Goal: Task Accomplishment & Management: Complete application form

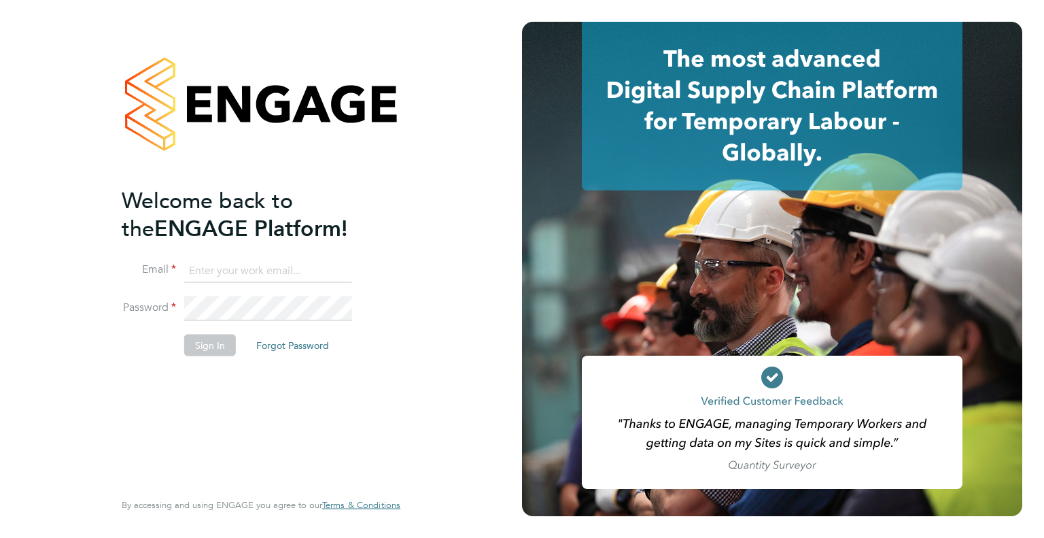
type input "[PERSON_NAME][EMAIL_ADDRESS][PERSON_NAME][DOMAIN_NAME]"
click at [204, 337] on button "Sign In" at bounding box center [210, 345] width 52 height 22
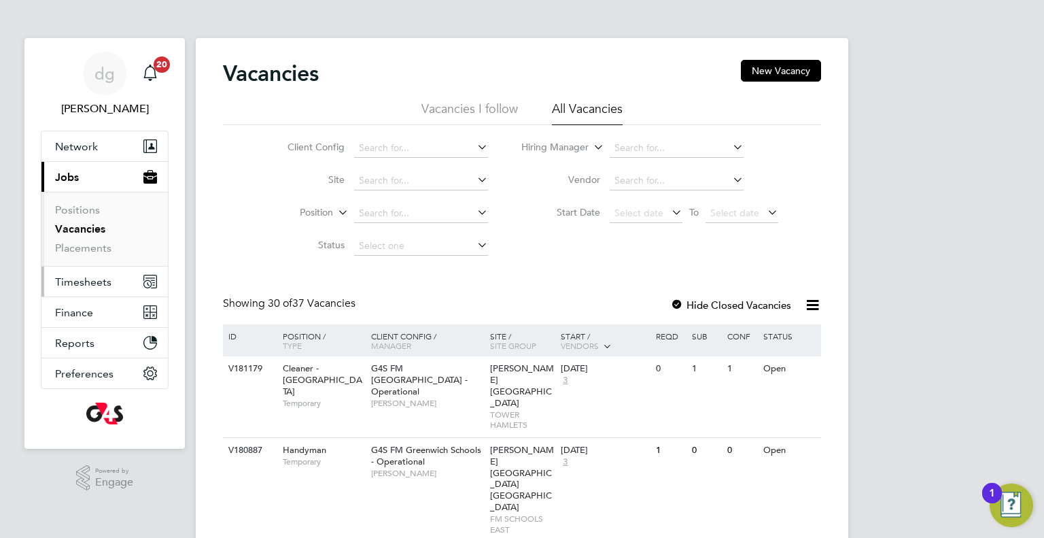
click at [96, 281] on span "Timesheets" at bounding box center [83, 281] width 56 height 13
click at [364, 143] on input at bounding box center [421, 148] width 134 height 19
click at [381, 167] on li "G4S FM Tower Hamlets - Non Operational" at bounding box center [448, 166] width 188 height 18
type input "G4S FM Tower Hamlets - Non Operational"
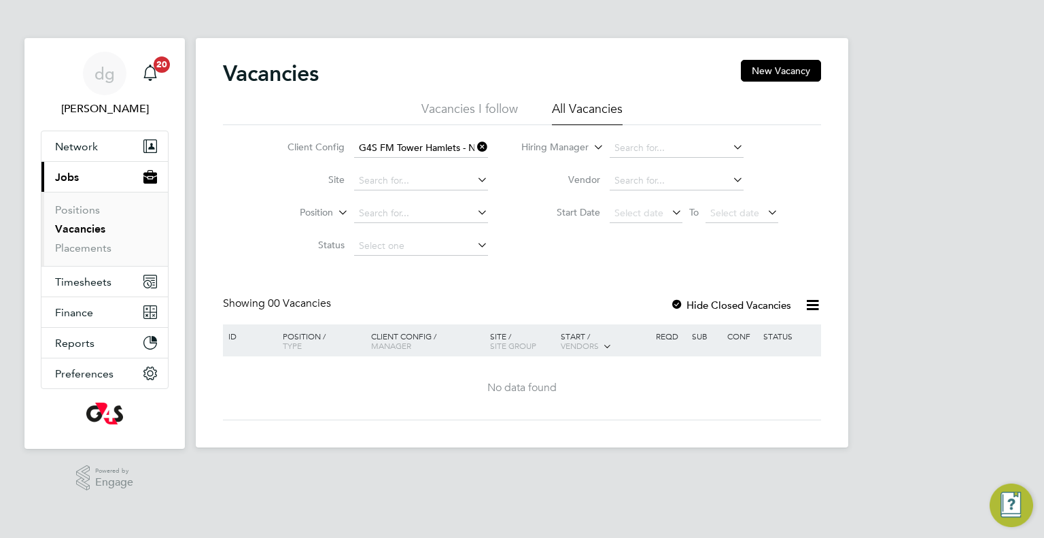
click at [774, 308] on label "Hide Closed Vacancies" at bounding box center [730, 304] width 121 height 13
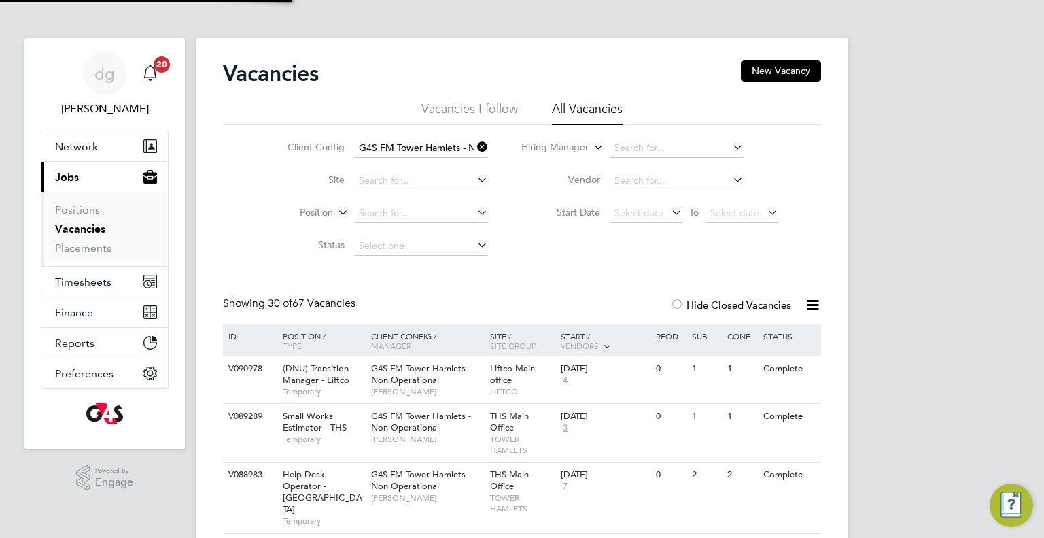
click at [795, 304] on div at bounding box center [807, 304] width 27 height 17
click at [815, 303] on icon at bounding box center [812, 304] width 17 height 17
click at [99, 281] on span "Timesheets" at bounding box center [83, 281] width 56 height 13
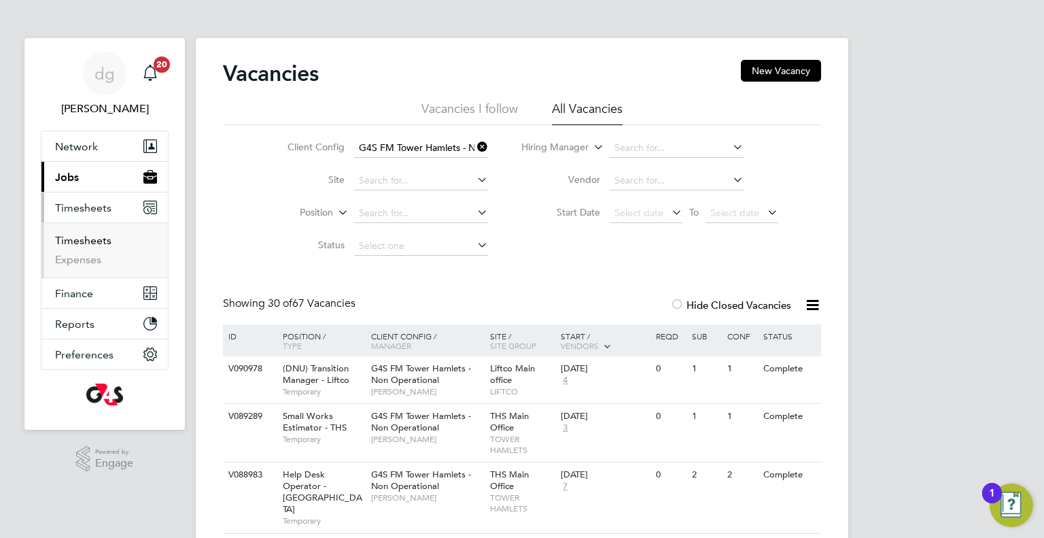
click at [84, 238] on link "Timesheets" at bounding box center [83, 240] width 56 height 13
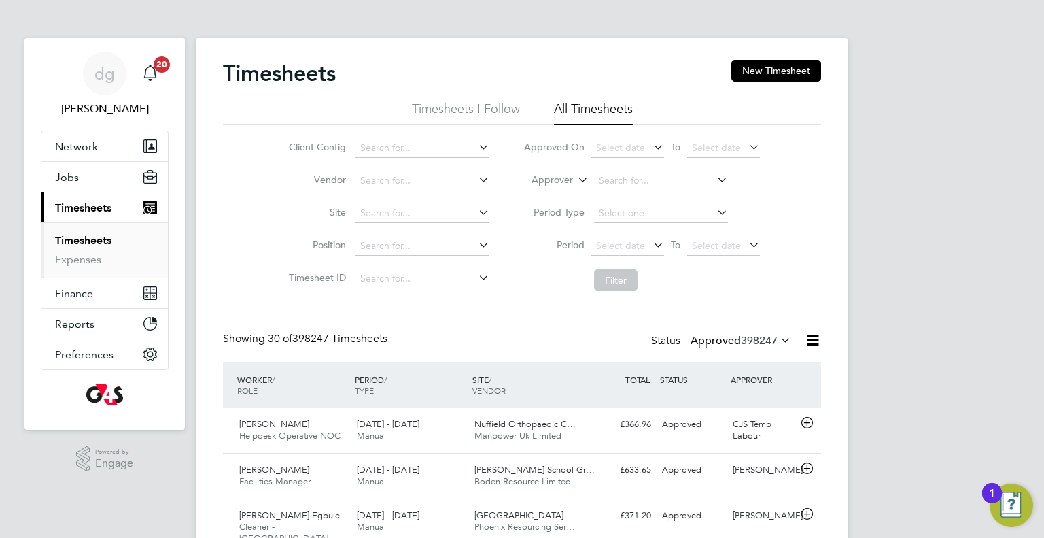
click at [730, 341] on label "Approved 398247" at bounding box center [741, 341] width 101 height 14
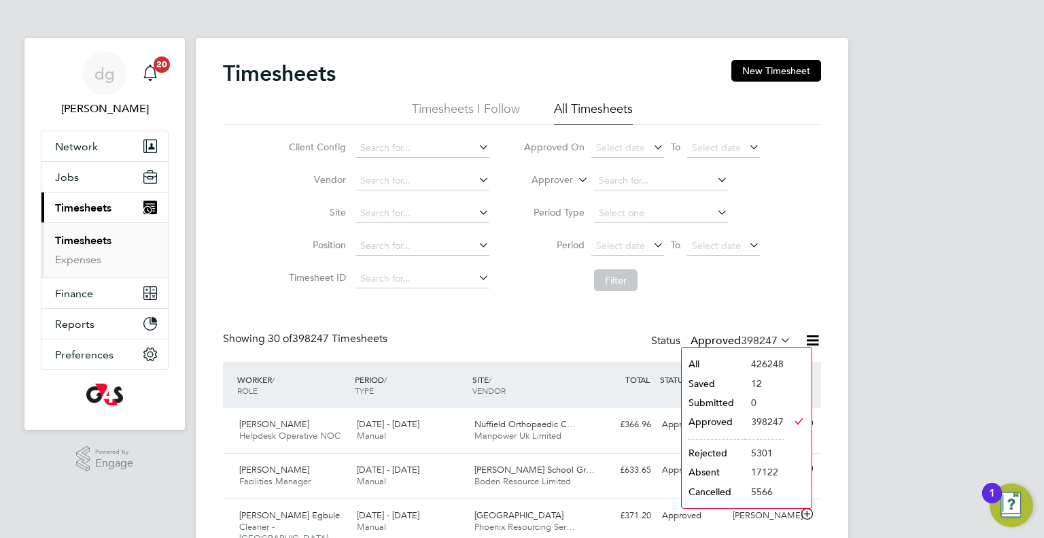
click at [721, 379] on li "Saved" at bounding box center [713, 383] width 63 height 19
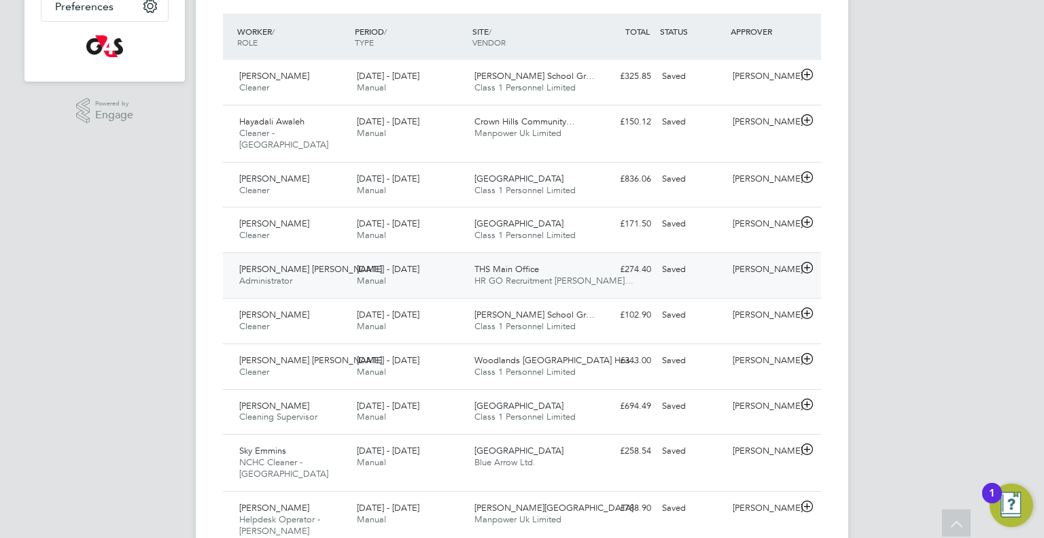
click at [735, 258] on div "Danny Glass" at bounding box center [762, 269] width 71 height 22
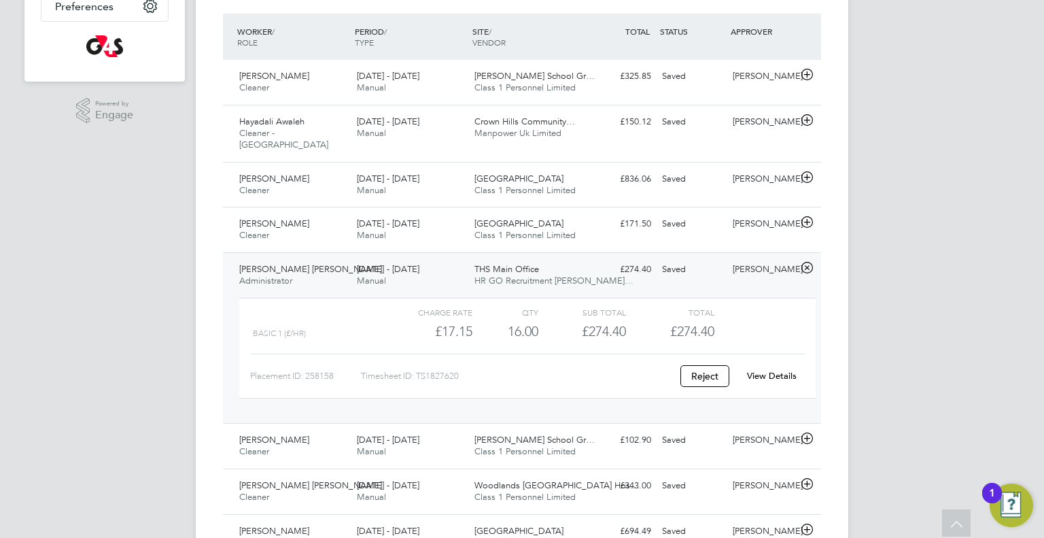
click at [759, 370] on link "View Details" at bounding box center [772, 376] width 50 height 12
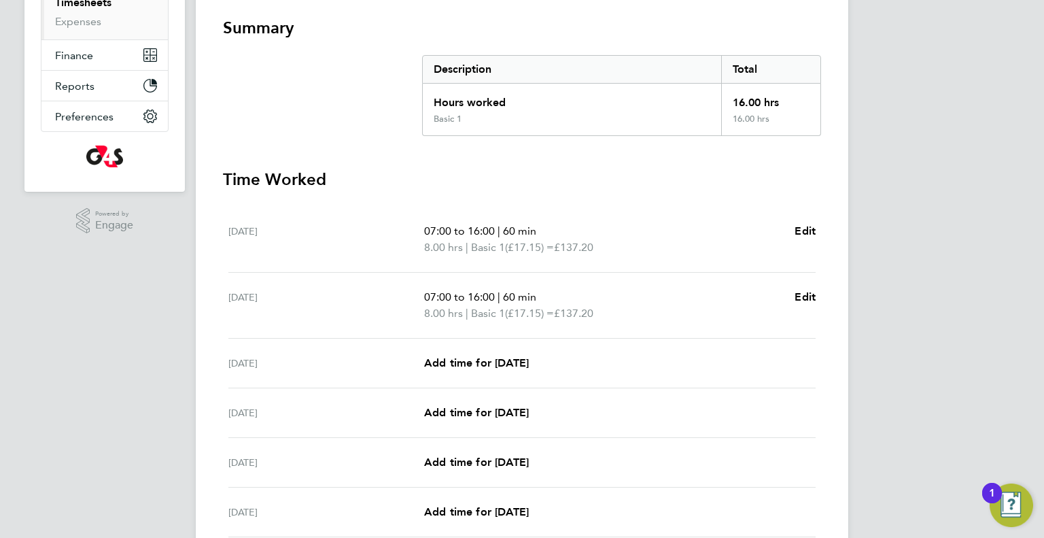
scroll to position [367, 0]
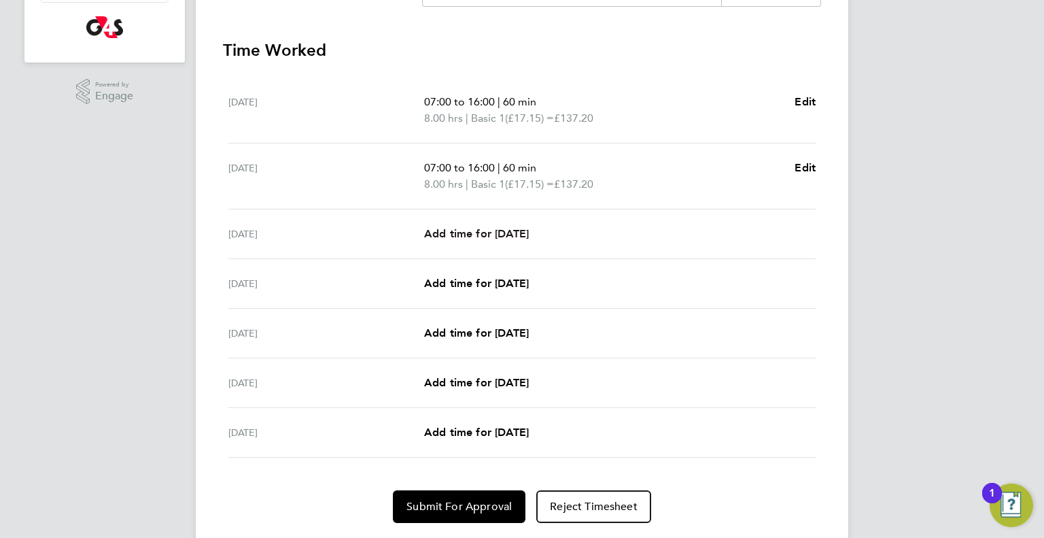
click at [473, 239] on link "Add time for [DATE]" at bounding box center [476, 234] width 105 height 16
select select "60"
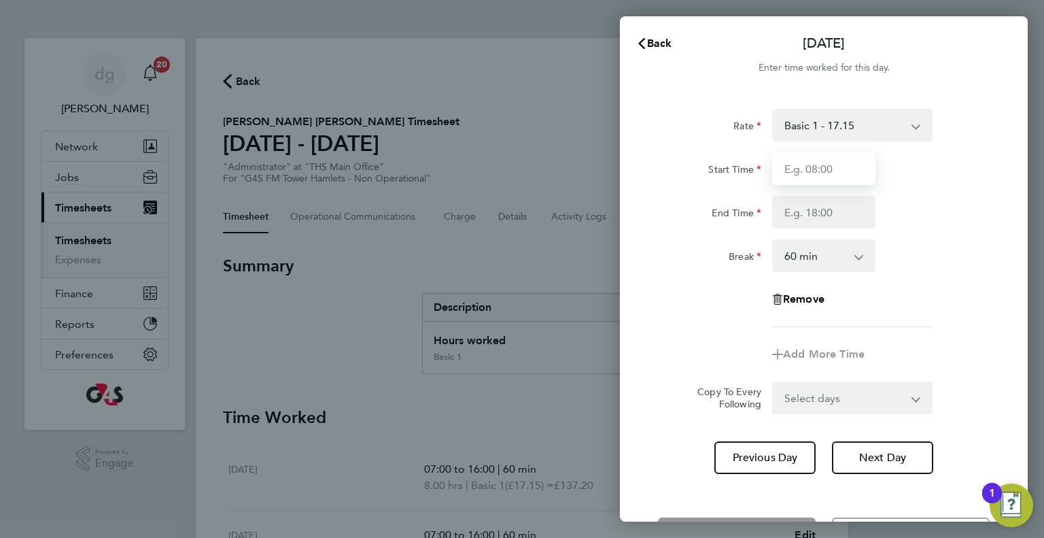
click at [832, 179] on input "Start Time" at bounding box center [823, 168] width 103 height 33
type input "07:00"
click at [834, 212] on input "End Time" at bounding box center [823, 212] width 103 height 33
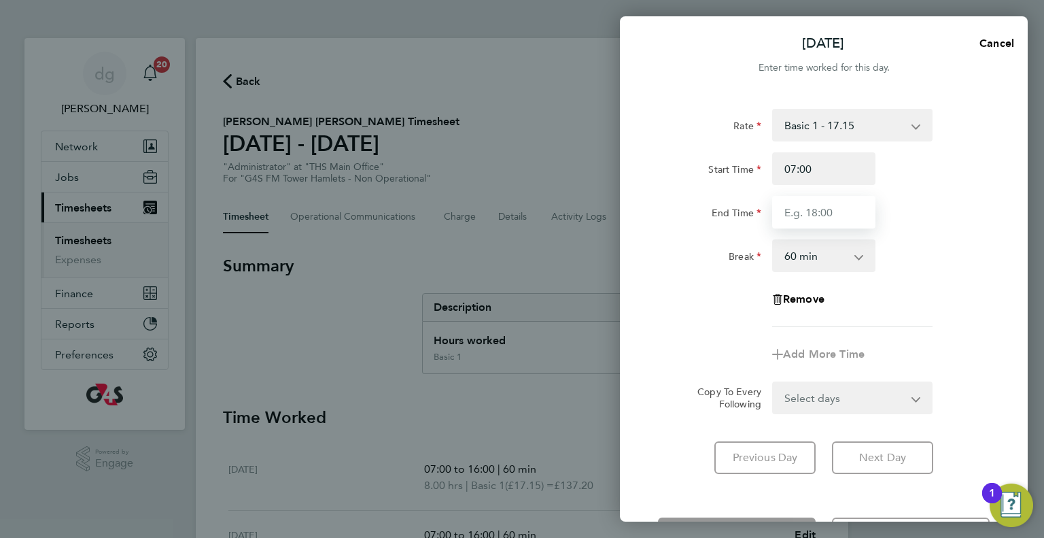
type input "16:00"
click at [868, 328] on app-timesheet-line-form-group "Rate Basic 1 - 17.15 Start Time 07:00 End Time 16:00 Break 0 min 15 min 30 min …" at bounding box center [824, 240] width 332 height 262
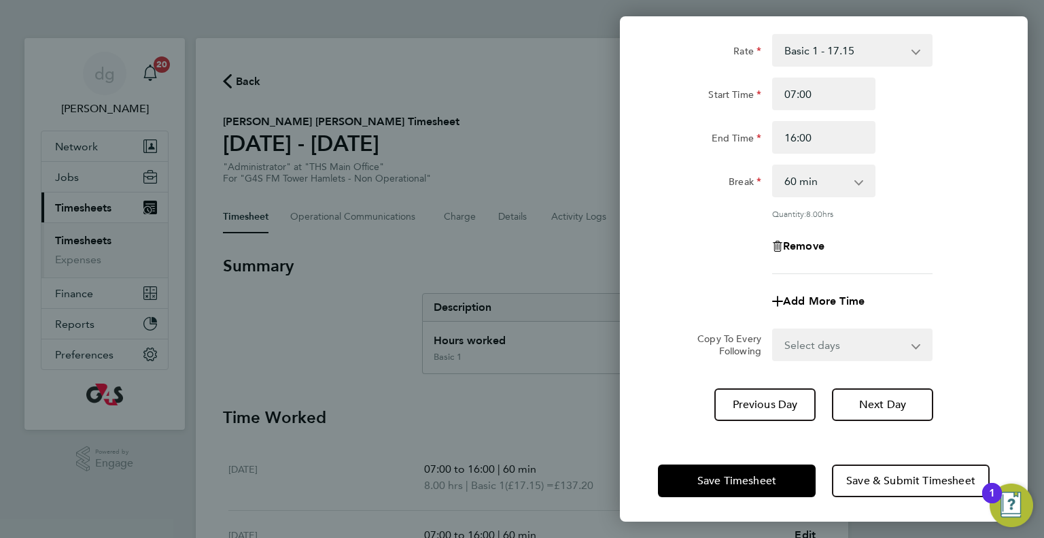
scroll to position [75, 0]
click at [875, 405] on span "Next Day" at bounding box center [882, 404] width 47 height 14
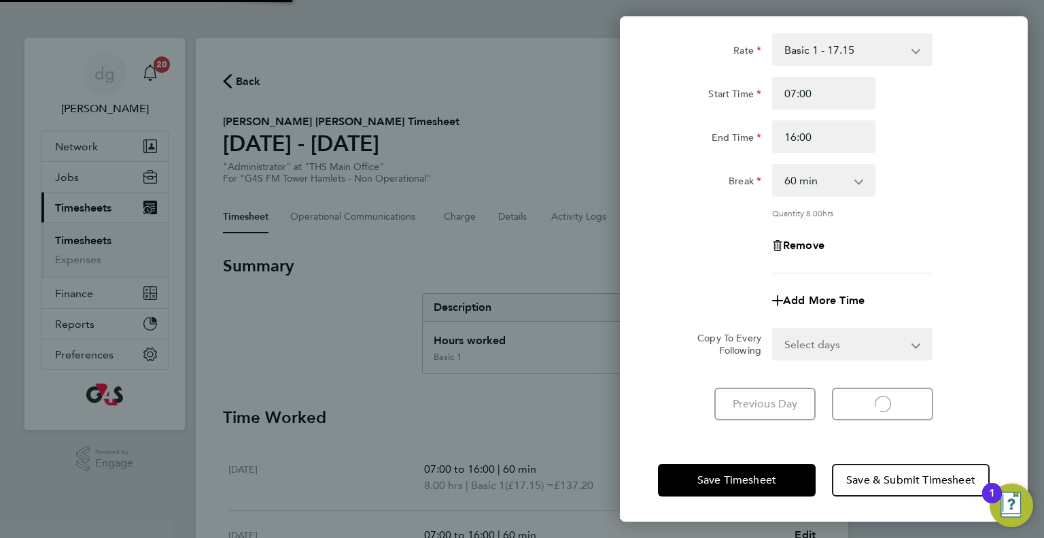
scroll to position [54, 0]
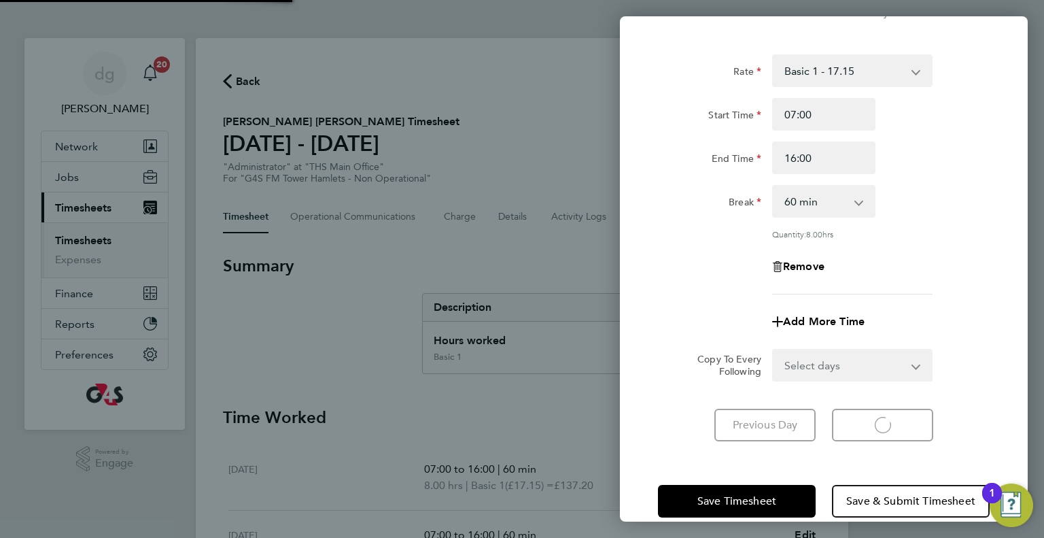
select select "60"
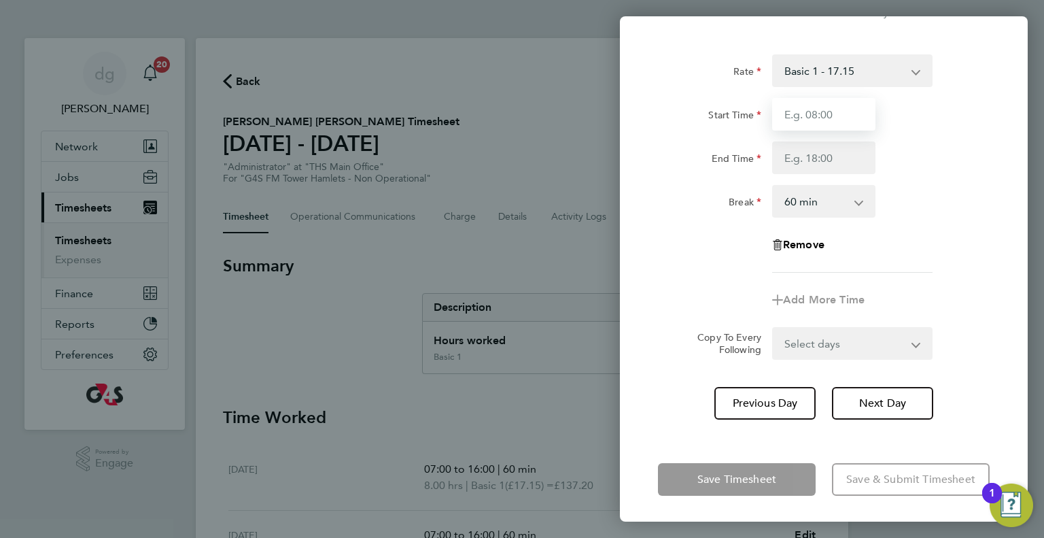
click at [829, 111] on input "Start Time" at bounding box center [823, 114] width 103 height 33
type input "07:00"
click at [832, 160] on input "End Time" at bounding box center [823, 157] width 103 height 33
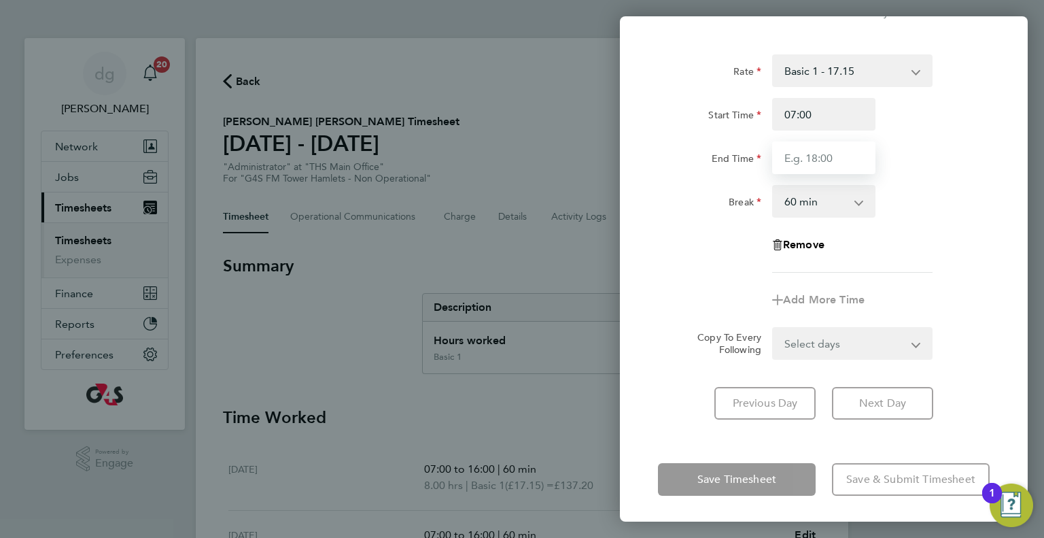
type input "16:00"
click at [902, 233] on div "Rate Basic 1 - 17.15 Start Time 07:00 End Time 16:00 Break 0 min 15 min 30 min …" at bounding box center [824, 163] width 332 height 218
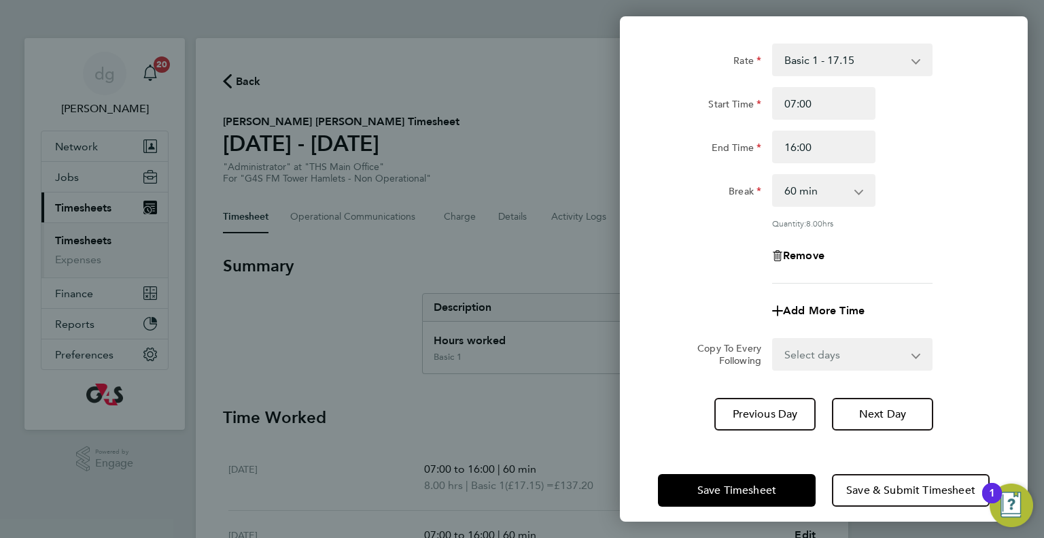
scroll to position [75, 0]
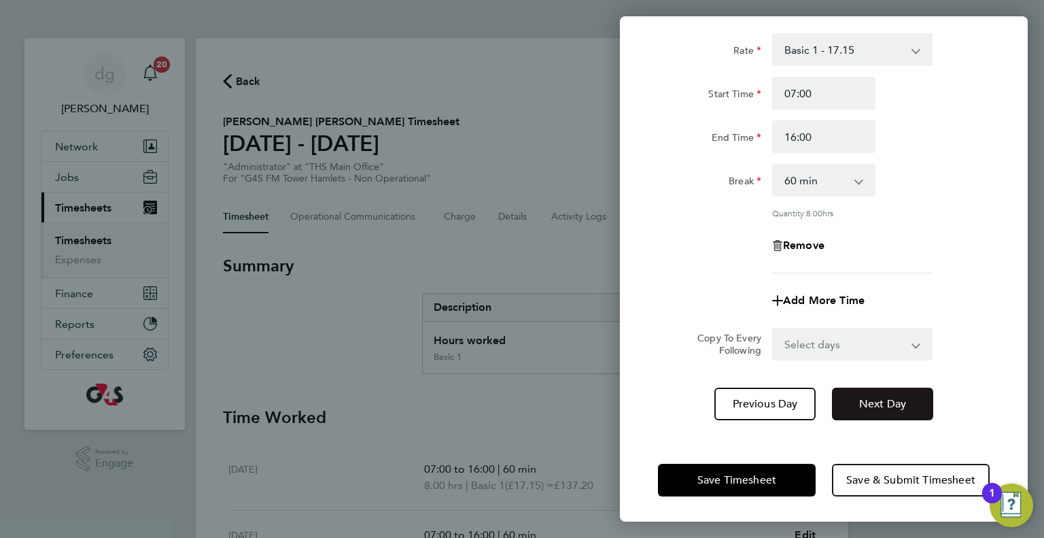
click at [874, 402] on span "Next Day" at bounding box center [882, 404] width 47 height 14
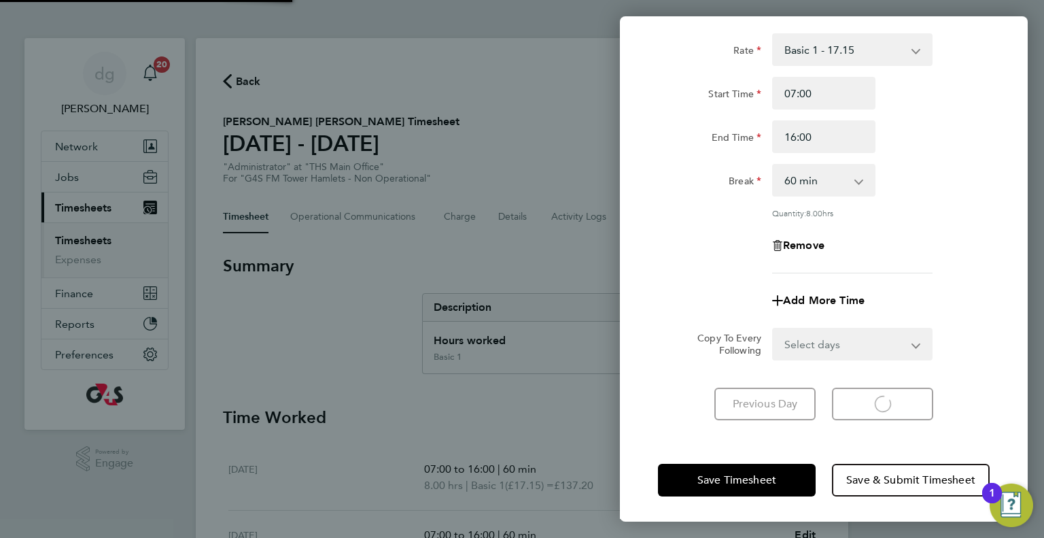
scroll to position [54, 0]
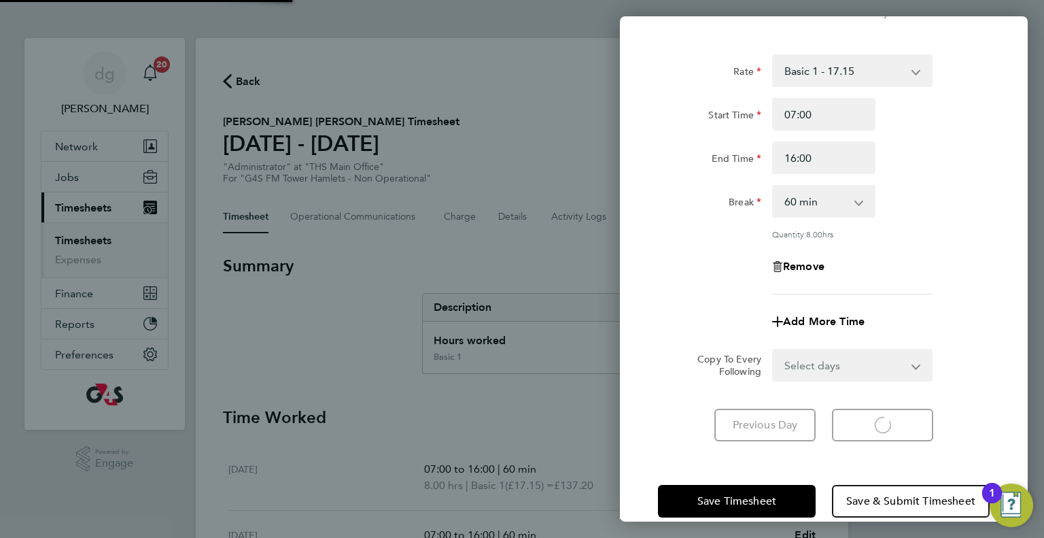
select select "60"
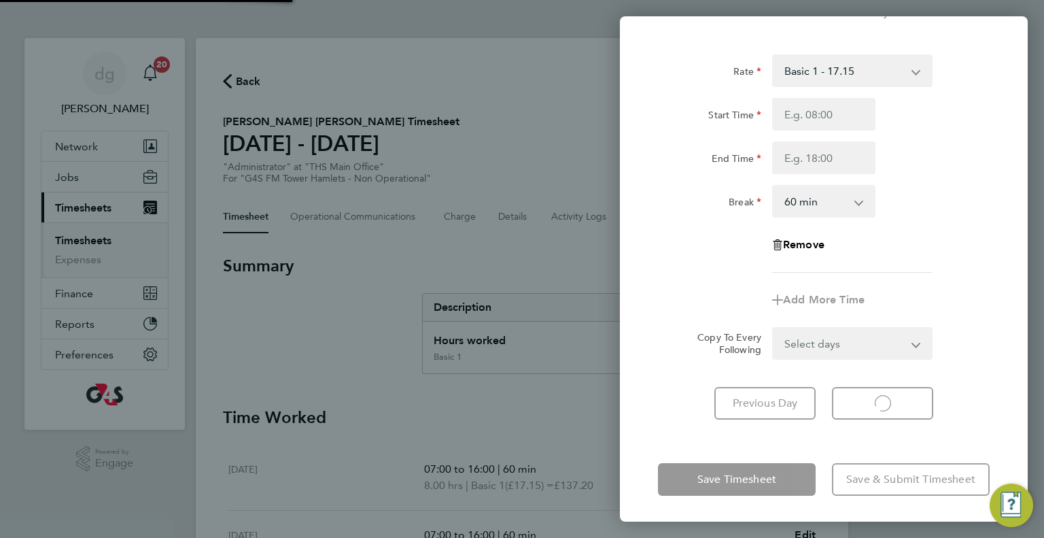
select select "60"
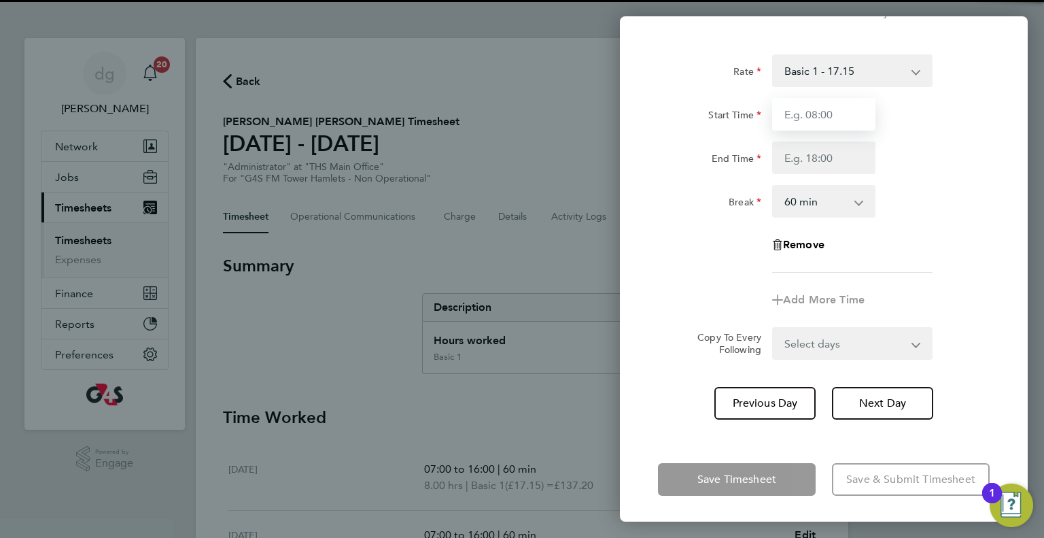
click at [817, 103] on input "Start Time" at bounding box center [823, 114] width 103 height 33
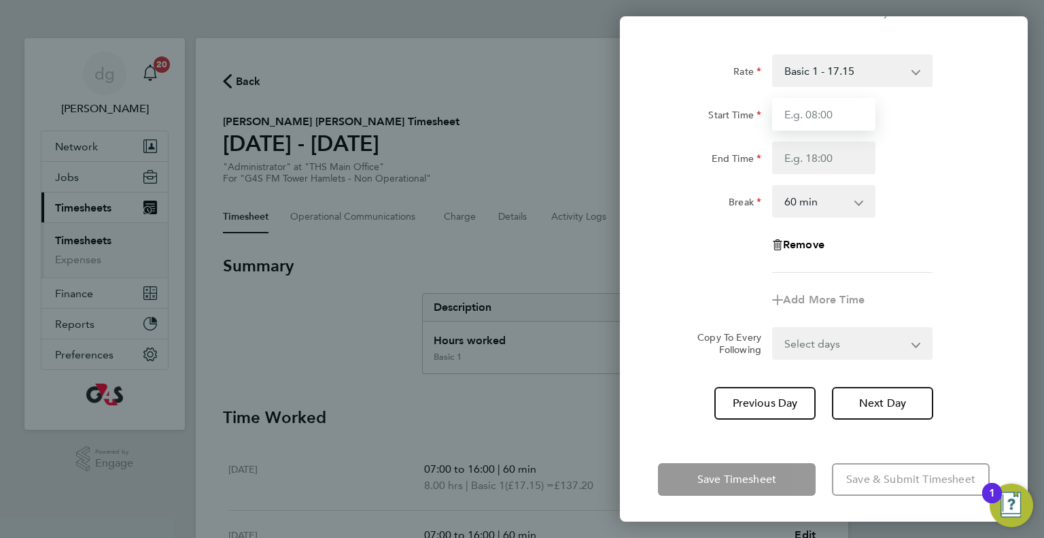
type input "07:00"
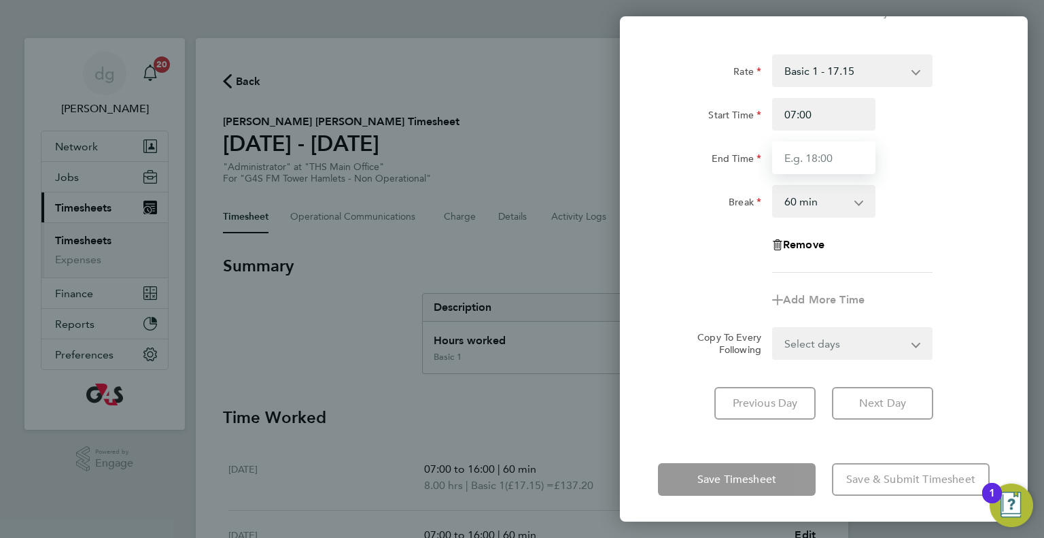
click at [809, 169] on input "End Time" at bounding box center [823, 157] width 103 height 33
type input "16:00"
click at [730, 299] on app-timesheet-line-form-group "Rate Basic 1 - 17.15 Start Time 07:00 End Time 16:00 Break 0 min 15 min 30 min …" at bounding box center [824, 185] width 332 height 262
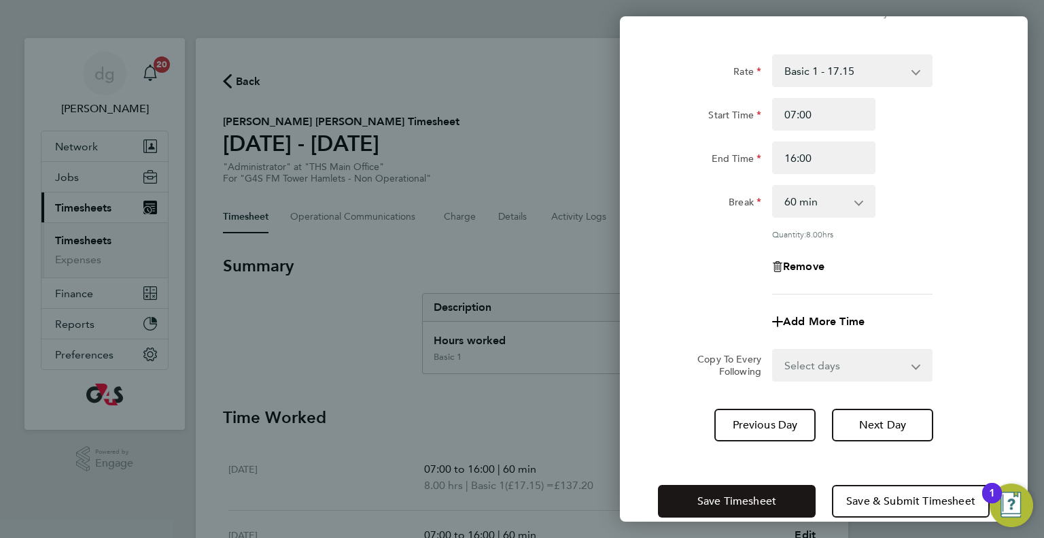
click at [719, 491] on button "Save Timesheet" at bounding box center [737, 501] width 158 height 33
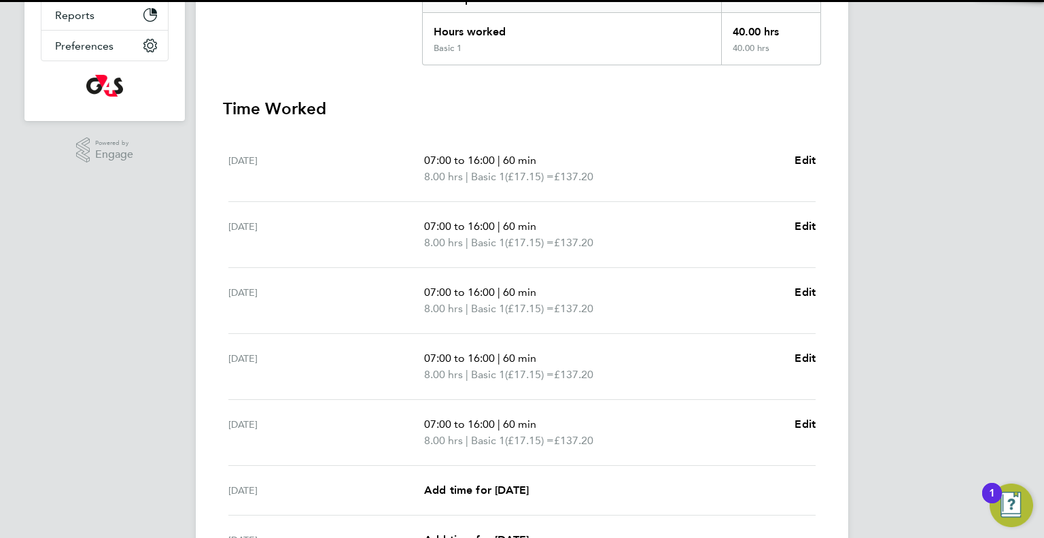
scroll to position [431, 0]
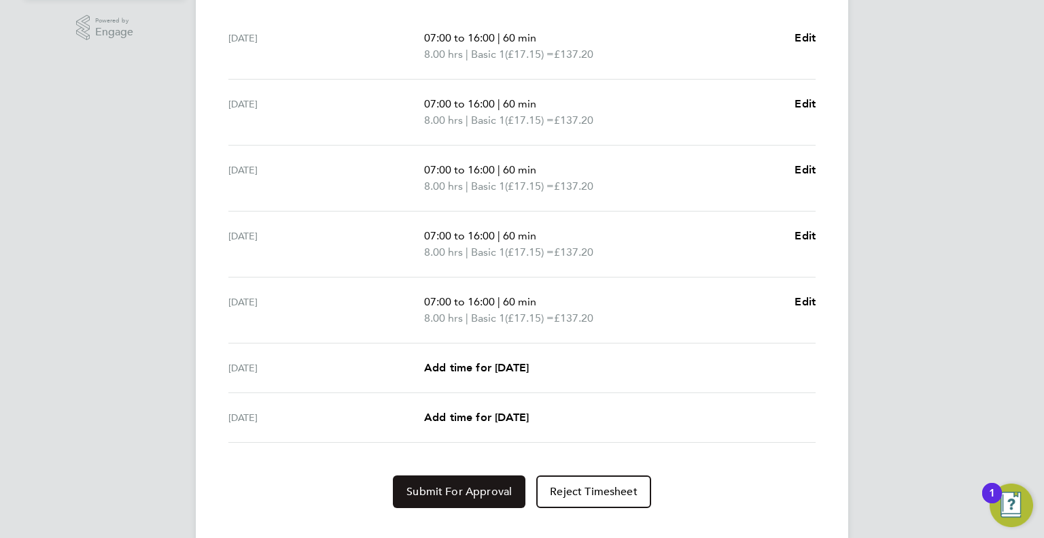
click at [433, 492] on span "Submit For Approval" at bounding box center [459, 492] width 105 height 14
